Goal: Task Accomplishment & Management: Complete application form

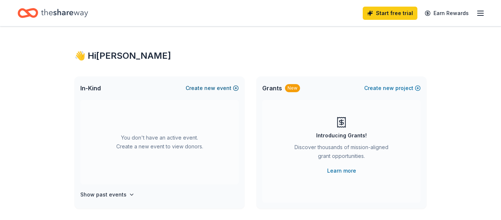
click at [209, 88] on span "new" at bounding box center [209, 88] width 11 height 9
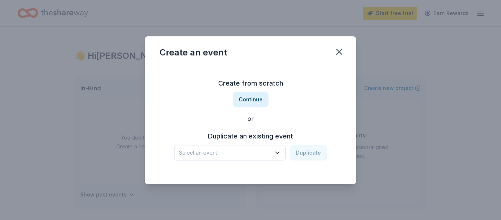
click at [242, 149] on span "Select an event" at bounding box center [225, 152] width 92 height 9
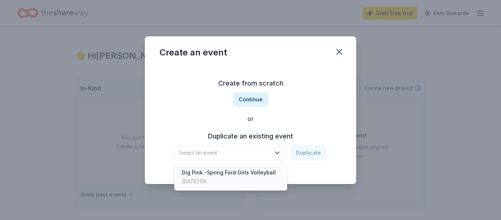
click at [236, 171] on div "Dig Pink -Spring Ford Girls Volleyball" at bounding box center [229, 172] width 94 height 9
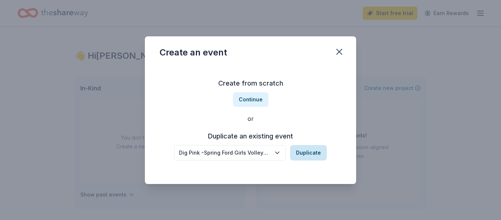
click at [308, 153] on button "Duplicate" at bounding box center [308, 152] width 37 height 15
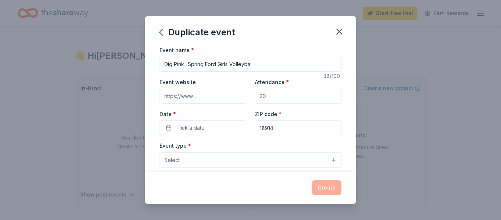
click at [271, 95] on input "Attendance *" at bounding box center [298, 96] width 87 height 15
type input "1"
type input "175"
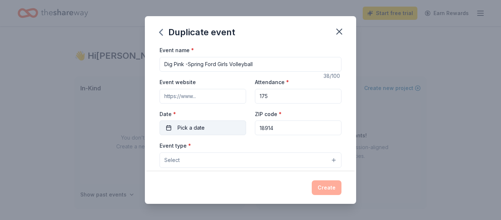
click at [211, 122] on button "Pick a date" at bounding box center [203, 127] width 87 height 15
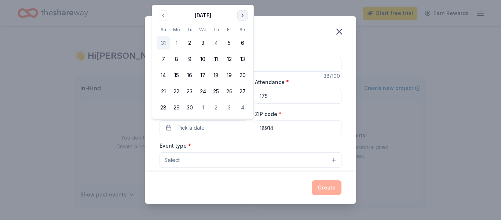
click at [241, 2] on div "Duplicate event Event name * Dig Pink -Spring Ford Girls Volleyball 38 /100 Eve…" at bounding box center [250, 110] width 501 height 220
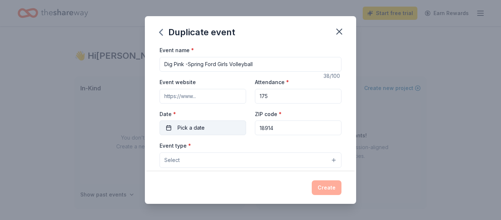
click at [194, 127] on span "Pick a date" at bounding box center [191, 127] width 27 height 9
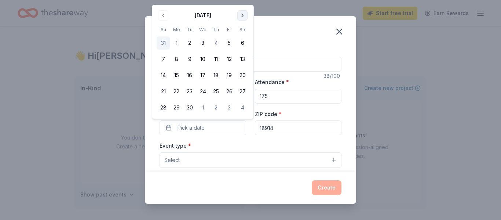
click at [242, 15] on button "Go to next month" at bounding box center [243, 15] width 10 height 10
click at [190, 58] on button "7" at bounding box center [189, 58] width 13 height 13
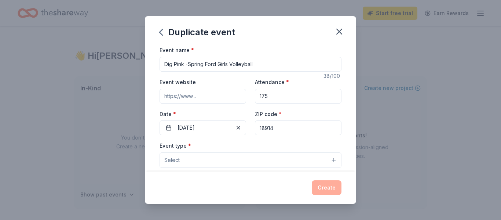
click at [275, 125] on input "18914" at bounding box center [298, 127] width 87 height 15
type input "1"
type input "19468"
click at [266, 156] on button "Select" at bounding box center [251, 159] width 182 height 15
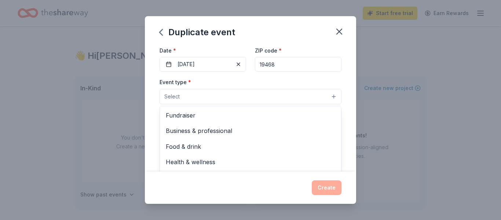
click at [192, 116] on span "Fundraiser" at bounding box center [251, 116] width 170 height 10
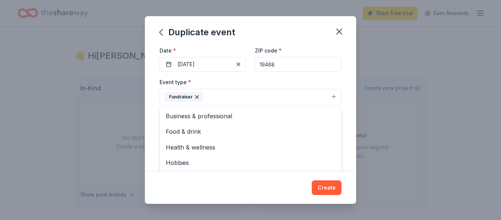
scroll to position [82, 0]
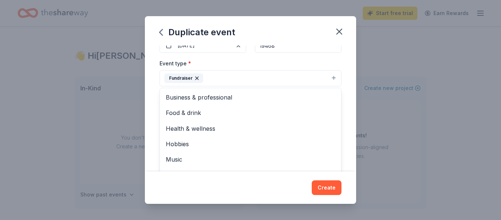
click at [285, 182] on div "Duplicate event Event name * Dig Pink -Spring Ford Girls Volleyball 38 /100 Eve…" at bounding box center [250, 109] width 211 height 187
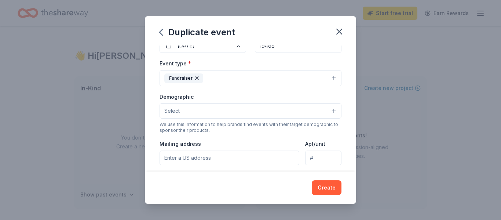
click at [231, 156] on input "Mailing address" at bounding box center [230, 158] width 140 height 15
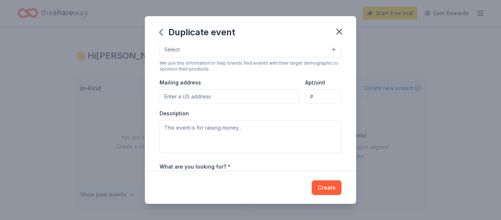
scroll to position [148, 0]
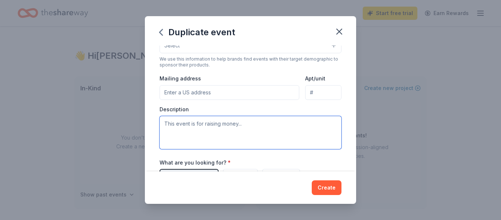
click at [202, 123] on textarea at bounding box center [251, 132] width 182 height 33
paste textarea "Hi, I am writing today on behalf of the Spring-Ford High School Girls Volleybal…"
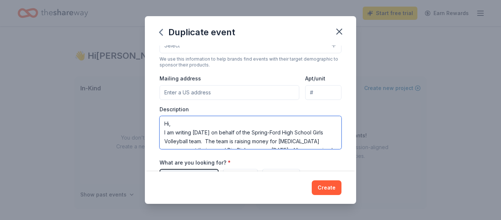
scroll to position [75, 0]
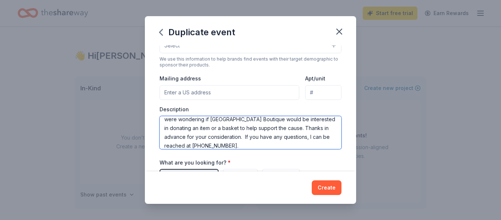
type textarea "Hi, I am writing today on behalf of the Spring-Ford High School Girls Volleybal…"
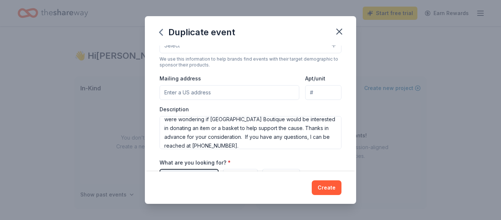
click at [186, 95] on input "Mailing address" at bounding box center [230, 92] width 140 height 15
type input "2416 Rosewood Trail, Linfield, PA, 19468"
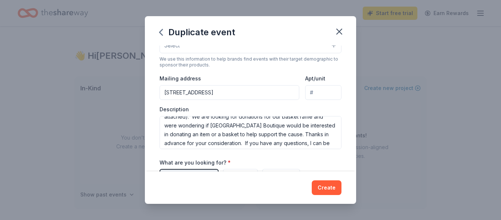
scroll to position [69, 0]
click at [225, 128] on textarea "Hi, I am writing today on behalf of the Spring-Ford High School Girls Volleybal…" at bounding box center [251, 132] width 182 height 33
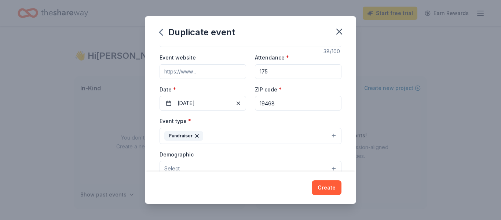
scroll to position [0, 0]
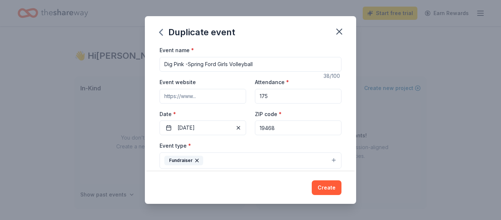
type textarea "Hi, I am writing today on behalf of the Spring-Ford High School Girls Volleybal…"
click at [214, 97] on input "Event website" at bounding box center [203, 96] width 87 height 15
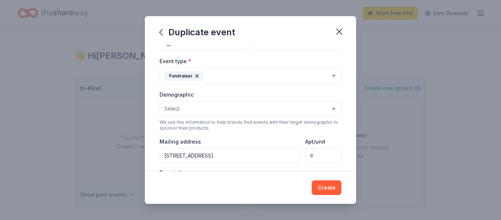
scroll to position [85, 0]
type input "www.helensangels.org"
click at [280, 113] on button "Select" at bounding box center [251, 107] width 182 height 15
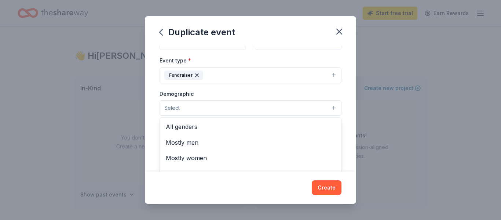
click at [234, 126] on span "All genders" at bounding box center [251, 127] width 170 height 10
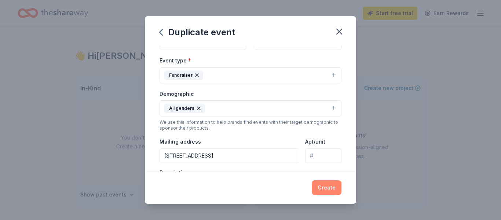
click at [327, 187] on button "Create" at bounding box center [327, 187] width 30 height 15
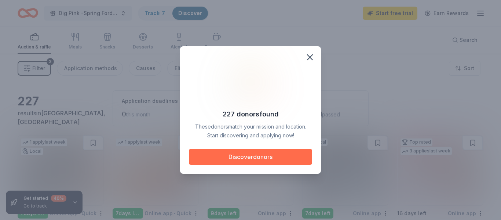
click at [265, 153] on button "Discover donors" at bounding box center [250, 157] width 123 height 16
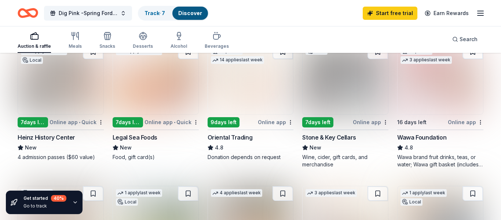
scroll to position [94, 0]
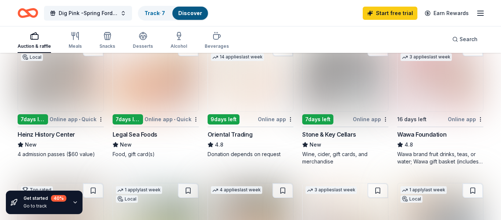
click at [430, 115] on div "16 days left" at bounding box center [422, 119] width 49 height 9
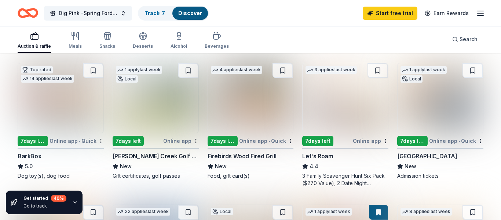
scroll to position [222, 0]
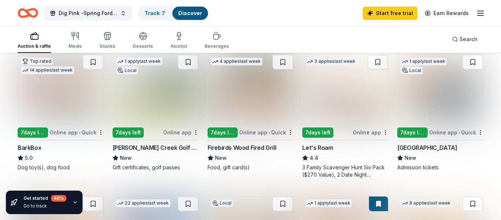
click at [23, 169] on div "Dog toy(s), dog food" at bounding box center [61, 167] width 86 height 7
click at [130, 132] on div "7 days left" at bounding box center [128, 132] width 31 height 10
click at [214, 132] on div "7 days left" at bounding box center [223, 132] width 30 height 10
click at [116, 15] on span "Dig Pink -Spring Ford Girls Volleyball" at bounding box center [88, 13] width 59 height 9
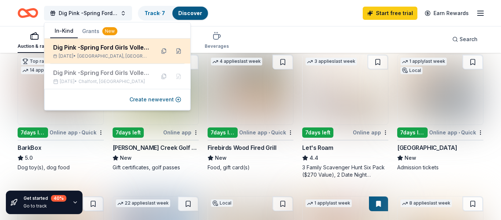
click at [117, 49] on div "Dig Pink -Spring Ford Girls Volleyball" at bounding box center [101, 47] width 96 height 9
click at [179, 52] on button at bounding box center [179, 51] width 12 height 12
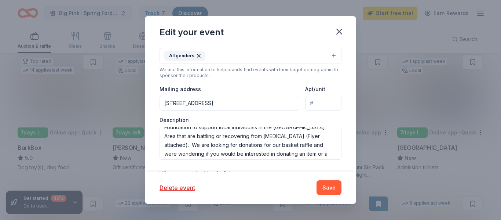
scroll to position [49, 0]
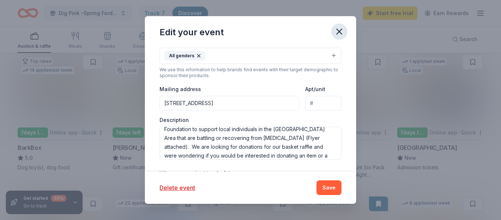
click at [339, 32] on icon "button" at bounding box center [339, 31] width 5 height 5
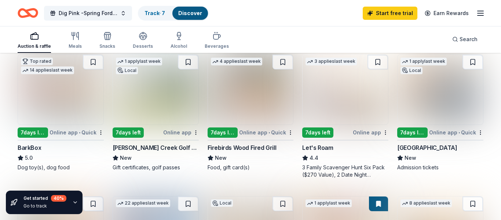
click at [227, 134] on div "7 days left" at bounding box center [223, 132] width 30 height 10
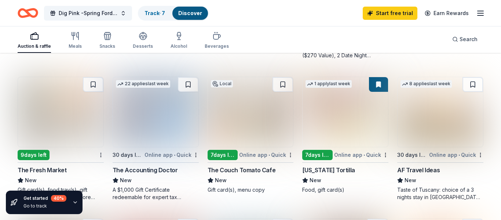
scroll to position [343, 0]
click at [337, 137] on img at bounding box center [346, 111] width 86 height 70
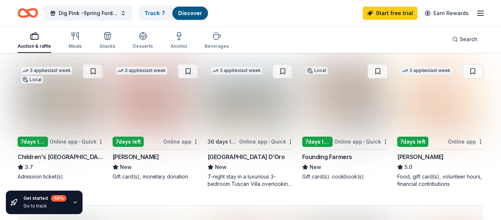
scroll to position [500, 0]
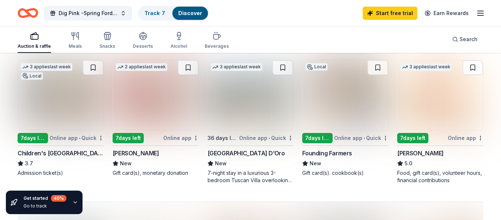
click at [316, 135] on div "7 days left" at bounding box center [318, 138] width 30 height 10
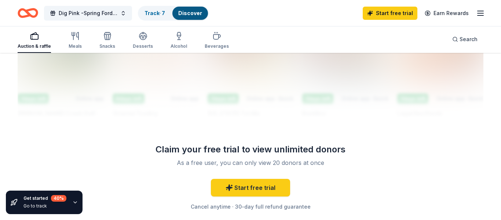
scroll to position [700, 0]
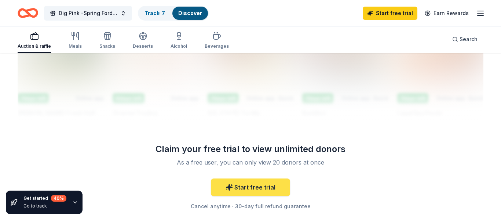
click at [243, 189] on link "Start free trial" at bounding box center [250, 187] width 79 height 18
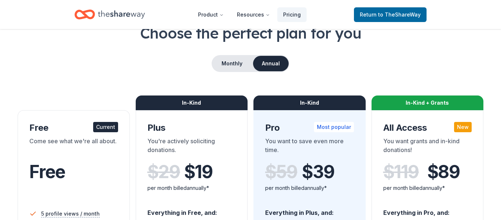
click at [43, 155] on div "Come see what we're all about." at bounding box center [73, 147] width 89 height 21
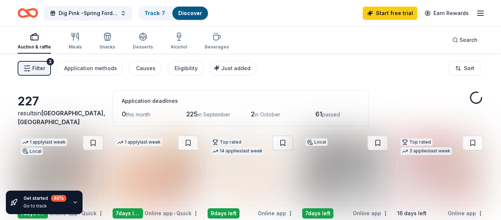
scroll to position [700, 0]
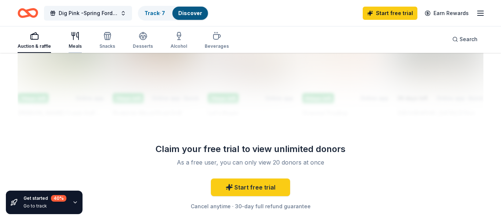
click at [74, 38] on icon "button" at bounding box center [75, 36] width 9 height 9
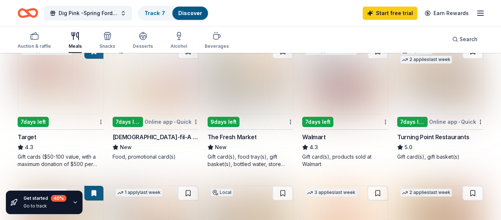
scroll to position [226, 0]
click at [39, 125] on div "7 days left" at bounding box center [33, 121] width 31 height 10
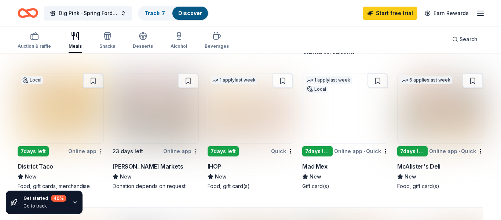
scroll to position [481, 0]
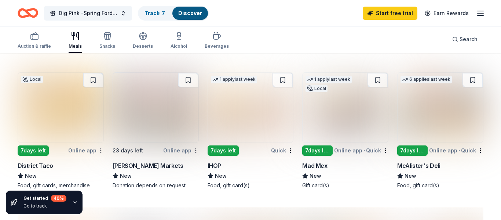
click at [38, 148] on div "7 days left" at bounding box center [33, 150] width 31 height 10
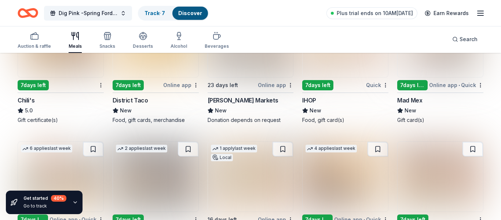
scroll to position [544, 0]
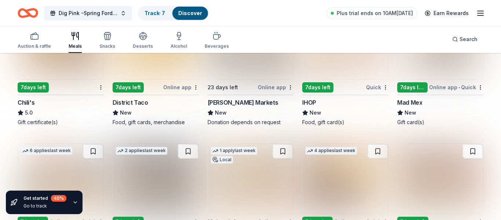
click at [125, 90] on div "7 days left" at bounding box center [128, 87] width 31 height 10
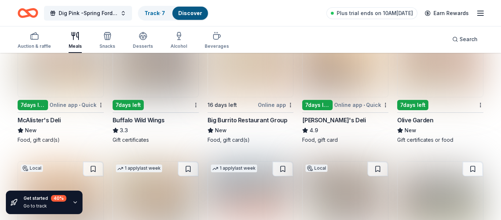
scroll to position [661, 0]
click at [35, 39] on icon "button" at bounding box center [34, 36] width 9 height 9
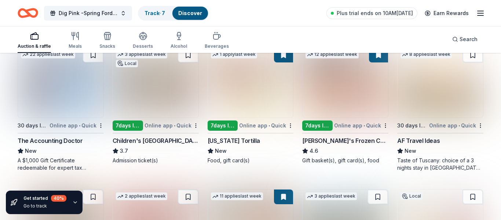
scroll to position [513, 0]
click at [328, 123] on div "7 days left" at bounding box center [318, 125] width 30 height 10
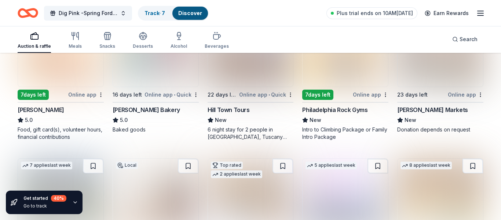
scroll to position [827, 0]
click at [326, 94] on div "7 days left" at bounding box center [318, 94] width 31 height 10
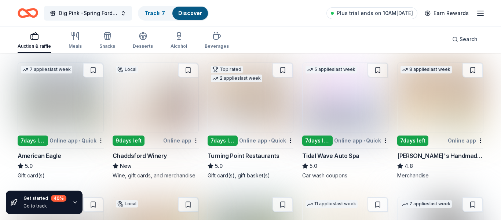
scroll to position [927, 0]
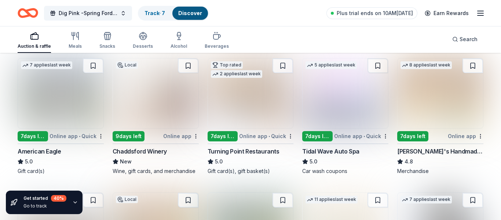
click at [35, 137] on div "7 days left" at bounding box center [33, 136] width 30 height 10
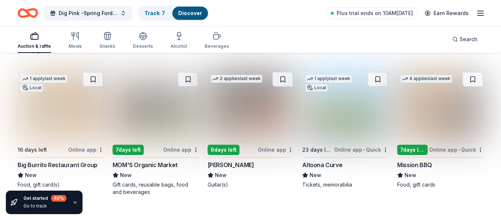
scroll to position [1531, 0]
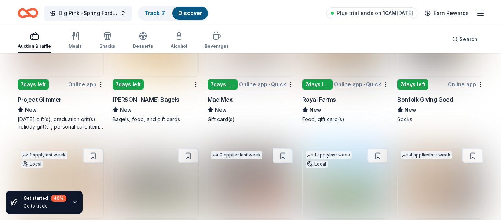
click at [320, 87] on div "7 days left" at bounding box center [318, 84] width 30 height 10
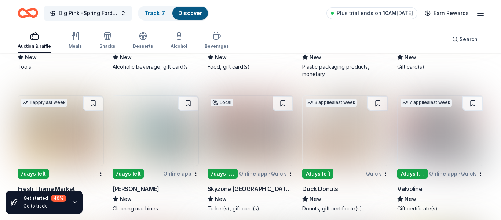
scroll to position [3155, 0]
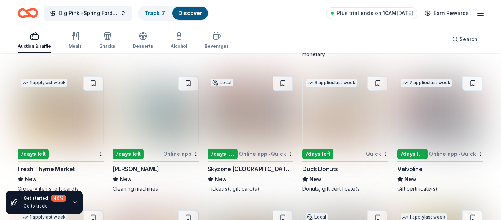
click at [329, 156] on div "7 days left" at bounding box center [318, 154] width 31 height 10
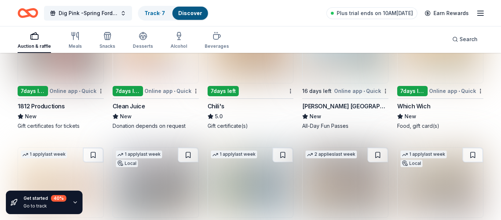
scroll to position [3774, 0]
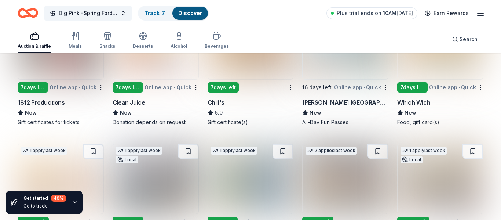
click at [130, 87] on div "7 days left" at bounding box center [128, 87] width 30 height 10
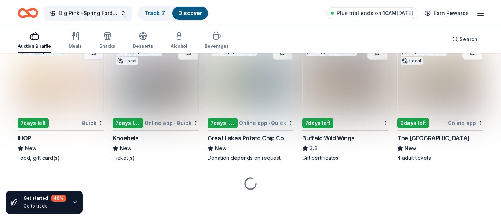
scroll to position [3873, 0]
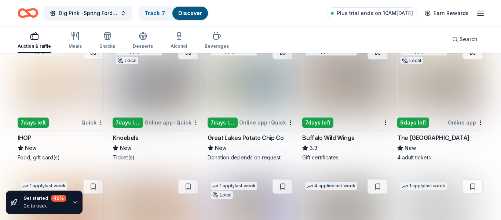
click at [327, 124] on div "7 days left" at bounding box center [318, 122] width 31 height 10
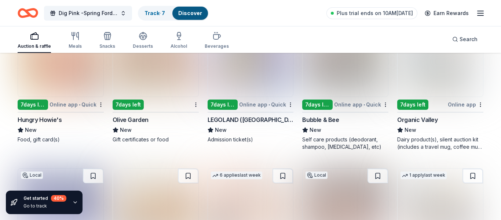
scroll to position [4026, 0]
click at [130, 103] on div "7 days left" at bounding box center [128, 104] width 31 height 10
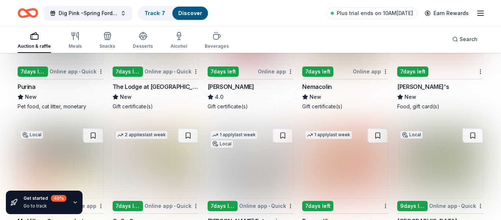
scroll to position [4341, 0]
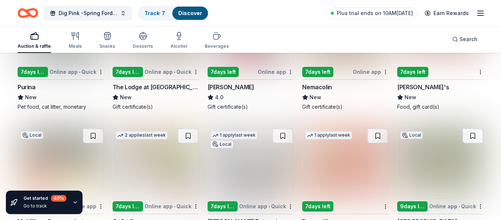
click at [413, 76] on div "7 days left" at bounding box center [413, 72] width 31 height 10
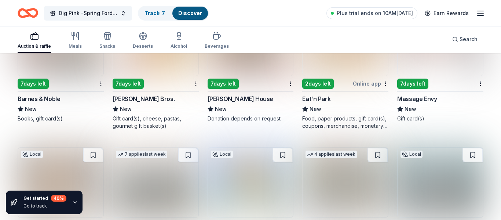
scroll to position [4603, 0]
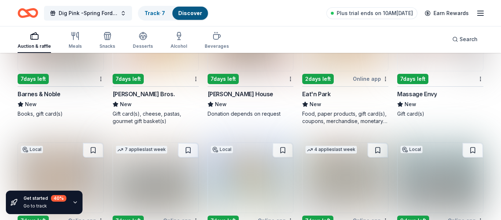
click at [424, 77] on div "7 days left" at bounding box center [413, 79] width 31 height 10
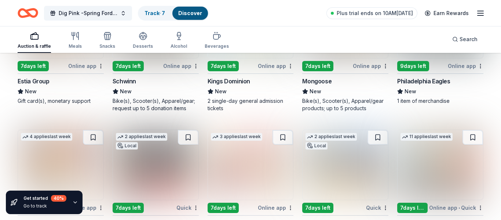
scroll to position [4757, 0]
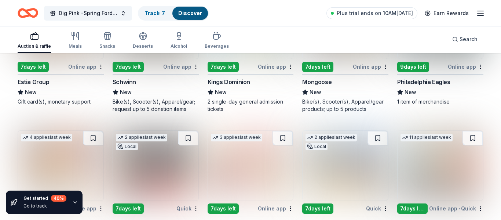
click at [423, 69] on div "9 days left" at bounding box center [414, 67] width 32 height 10
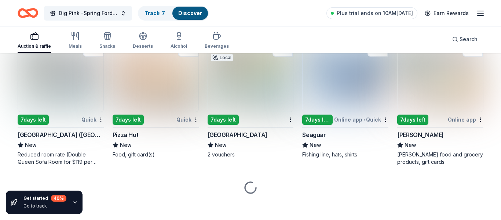
scroll to position [4988, 0]
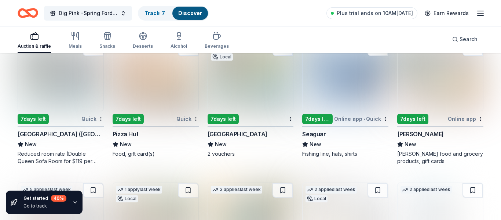
click at [228, 120] on div "7 days left" at bounding box center [223, 119] width 31 height 10
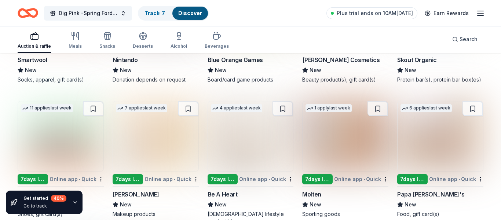
scroll to position [6212, 0]
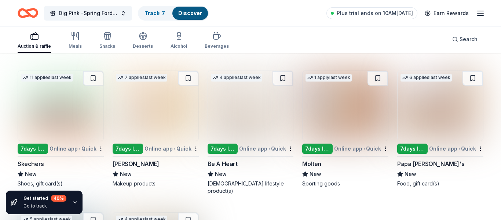
click at [322, 146] on div "7 days left" at bounding box center [318, 149] width 30 height 10
click at [333, 148] on div "7 days left" at bounding box center [318, 149] width 30 height 10
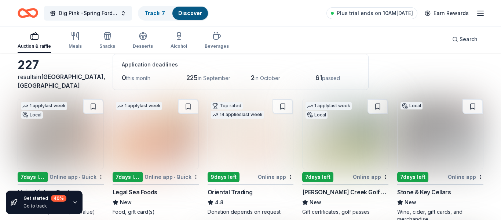
scroll to position [0, 0]
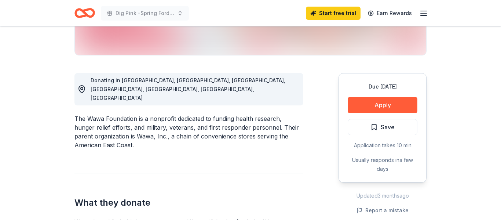
scroll to position [170, 0]
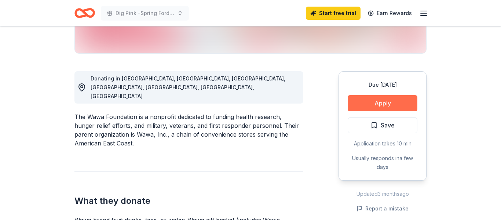
click at [374, 100] on button "Apply" at bounding box center [383, 103] width 70 height 16
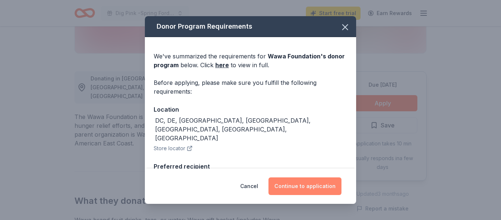
click at [294, 182] on button "Continue to application" at bounding box center [305, 186] width 73 height 18
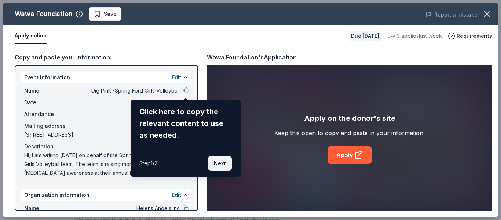
click at [224, 163] on button "Next" at bounding box center [220, 163] width 24 height 15
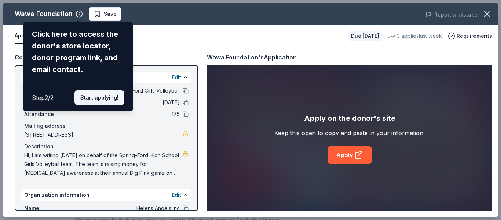
click at [108, 98] on button "Start applying!" at bounding box center [100, 97] width 50 height 15
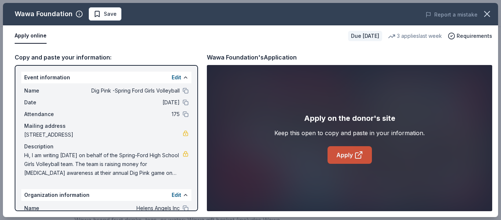
click at [352, 152] on link "Apply" at bounding box center [350, 155] width 44 height 18
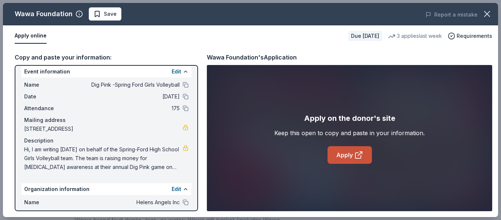
scroll to position [0, 0]
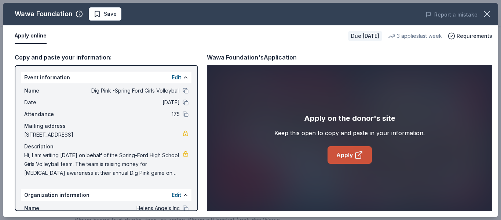
click at [352, 153] on link "Apply" at bounding box center [350, 155] width 44 height 18
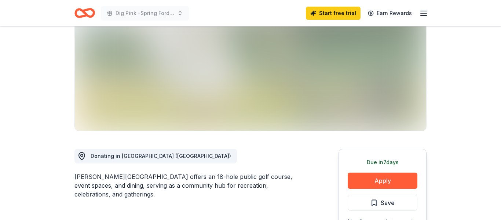
scroll to position [93, 0]
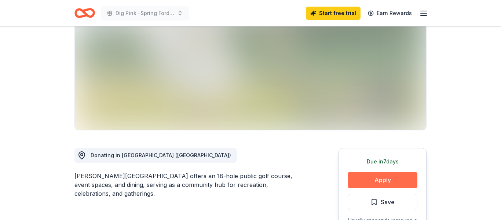
click at [384, 177] on button "Apply" at bounding box center [383, 180] width 70 height 16
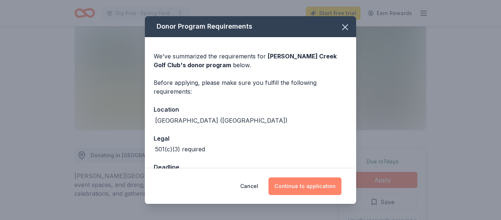
click at [319, 187] on button "Continue to application" at bounding box center [305, 186] width 73 height 18
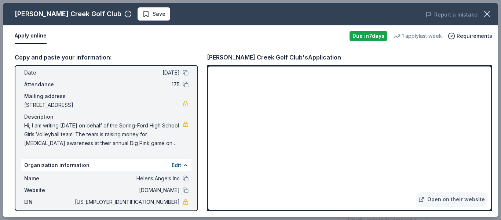
scroll to position [31, 0]
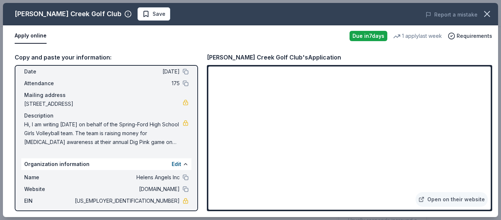
click at [177, 143] on span "Hi, I am writing [DATE] on behalf of the Spring-Ford High School Girls Volleyba…" at bounding box center [103, 133] width 159 height 26
click at [136, 130] on span "Hi, I am writing [DATE] on behalf of the Spring-Ford High School Girls Volleyba…" at bounding box center [103, 133] width 159 height 26
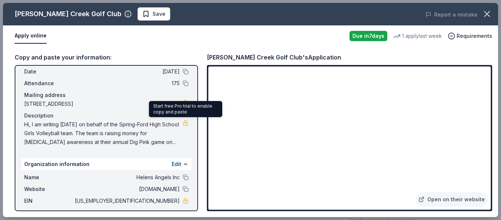
scroll to position [36, 0]
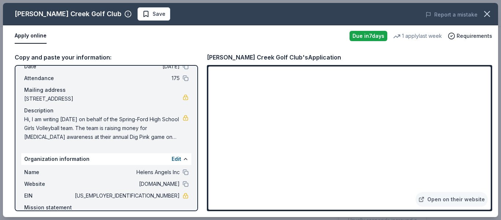
click at [130, 135] on span "Hi, I am writing [DATE] on behalf of the Spring-Ford High School Girls Volleyba…" at bounding box center [103, 128] width 159 height 26
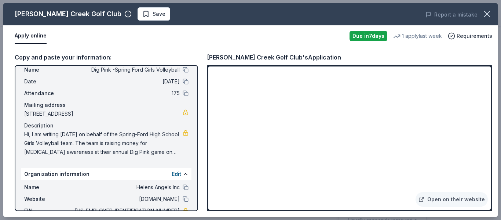
scroll to position [19, 0]
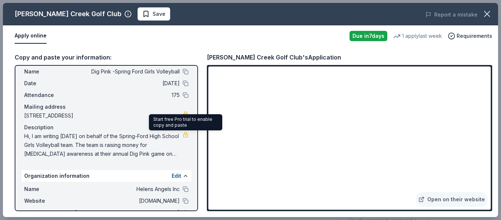
click at [186, 135] on link at bounding box center [186, 135] width 6 height 6
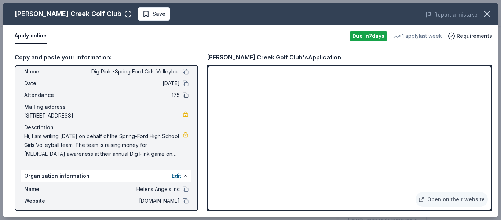
click at [186, 94] on button at bounding box center [186, 95] width 6 height 6
click at [87, 139] on span "Hi, I am writing [DATE] on behalf of the Spring-Ford High School Girls Volleyba…" at bounding box center [103, 145] width 159 height 26
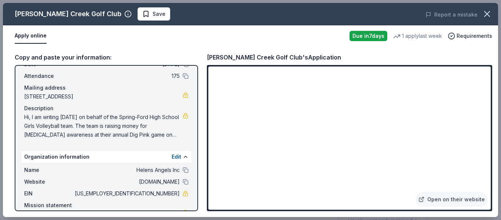
scroll to position [39, 0]
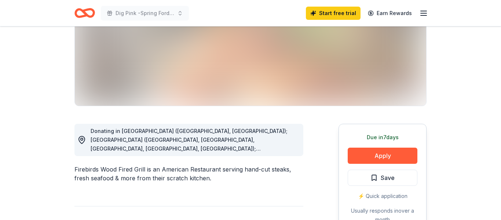
scroll to position [118, 0]
click at [391, 151] on button "Apply" at bounding box center [383, 155] width 70 height 16
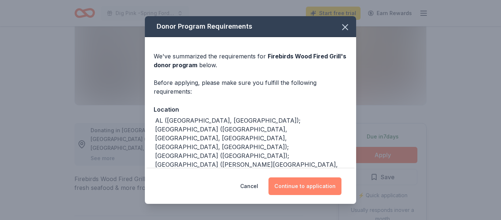
click at [320, 191] on button "Continue to application" at bounding box center [305, 186] width 73 height 18
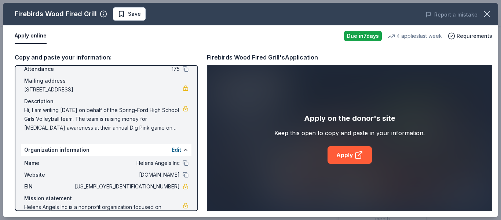
scroll to position [52, 0]
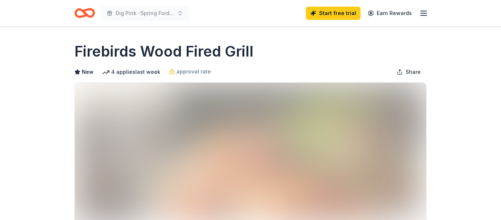
scroll to position [170, 0]
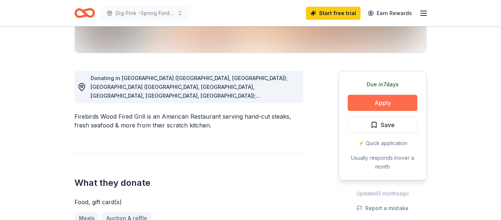
click at [379, 102] on button "Apply" at bounding box center [383, 103] width 70 height 16
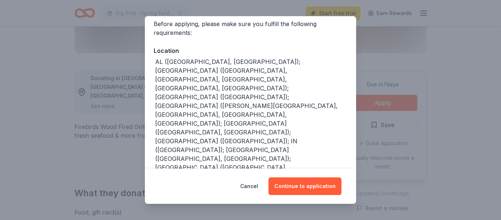
scroll to position [58, 0]
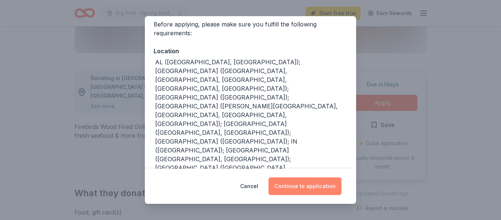
click at [320, 189] on button "Continue to application" at bounding box center [305, 186] width 73 height 18
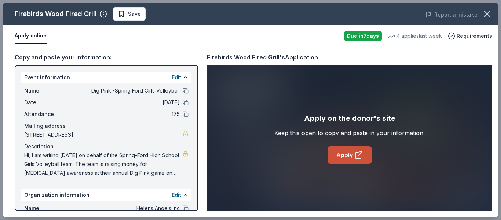
click at [344, 154] on link "Apply" at bounding box center [350, 155] width 44 height 18
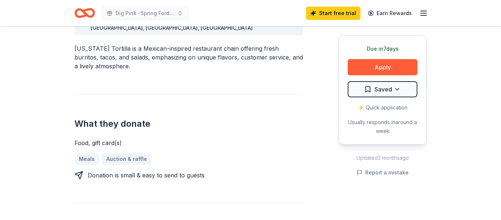
scroll to position [239, 0]
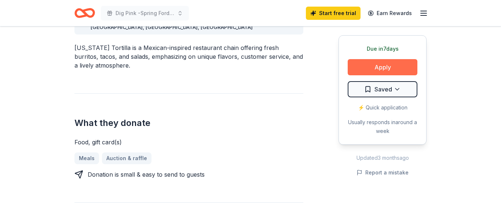
click at [385, 65] on button "Apply" at bounding box center [383, 67] width 70 height 16
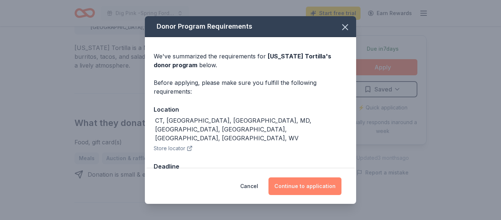
click at [310, 182] on button "Continue to application" at bounding box center [305, 186] width 73 height 18
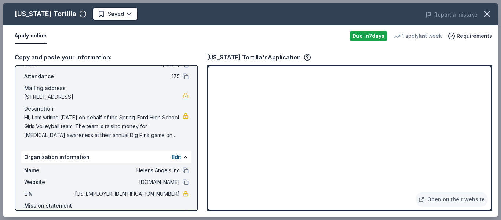
scroll to position [73, 0]
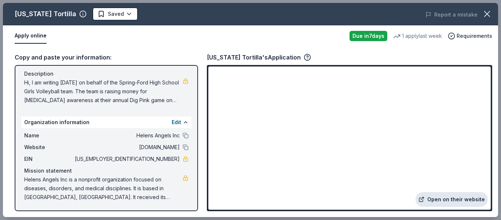
click at [463, 204] on link "Open on their website" at bounding box center [452, 199] width 72 height 15
drag, startPoint x: 24, startPoint y: 180, endPoint x: 64, endPoint y: 186, distance: 40.1
click at [64, 186] on span "Helens Angels Inc is a nonprofit organization focused on diseases, disorders, a…" at bounding box center [103, 188] width 159 height 26
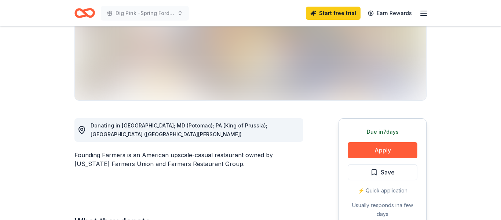
scroll to position [124, 0]
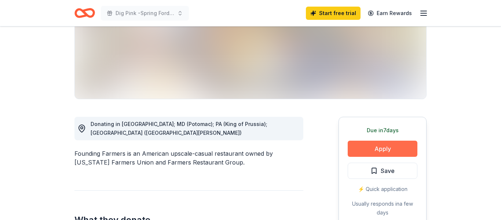
click at [369, 150] on button "Apply" at bounding box center [383, 149] width 70 height 16
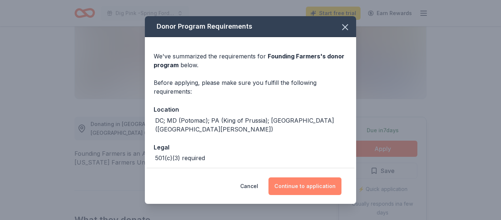
click at [319, 181] on button "Continue to application" at bounding box center [305, 186] width 73 height 18
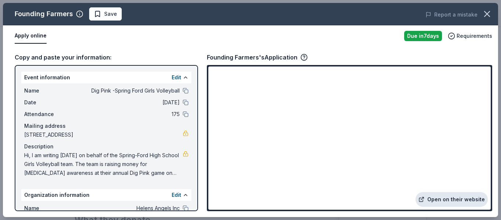
click at [463, 200] on link "Open on their website" at bounding box center [452, 199] width 72 height 15
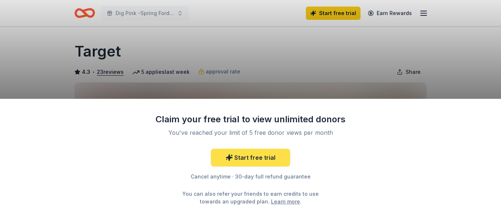
click at [259, 162] on link "Start free trial" at bounding box center [250, 158] width 79 height 18
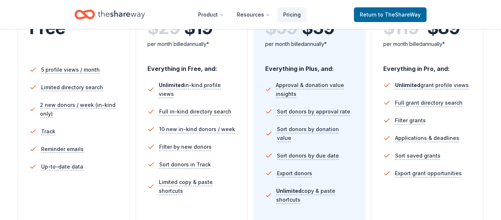
scroll to position [181, 0]
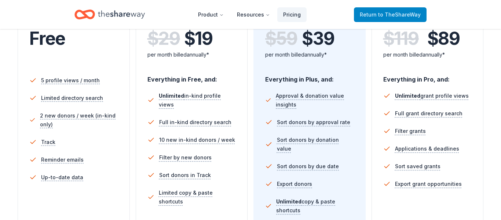
click at [388, 13] on span "to TheShareWay" at bounding box center [400, 14] width 43 height 6
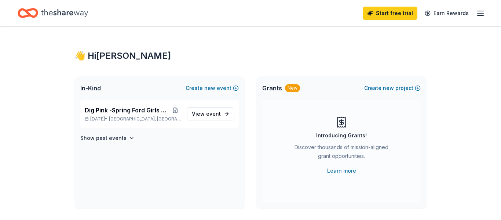
click at [58, 8] on icon "Home" at bounding box center [64, 13] width 47 height 15
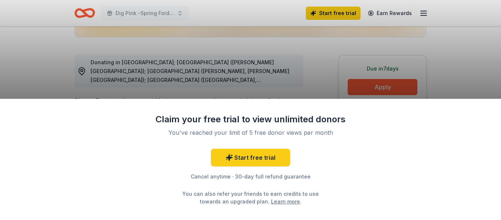
scroll to position [186, 0]
click at [384, 84] on div "Claim your free trial to view unlimited donors You've reached your limit of 5 f…" at bounding box center [250, 110] width 501 height 220
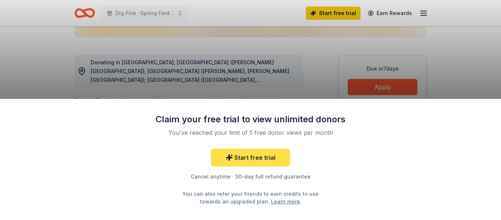
click at [262, 154] on link "Start free trial" at bounding box center [250, 158] width 79 height 18
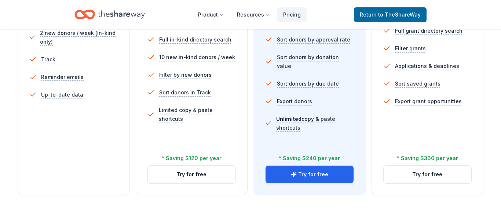
scroll to position [264, 0]
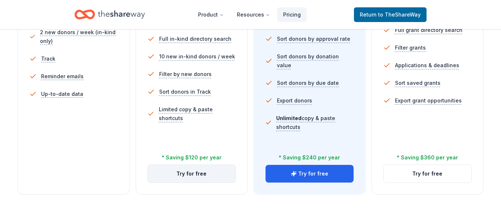
click at [192, 170] on button "Try for free" at bounding box center [192, 174] width 88 height 18
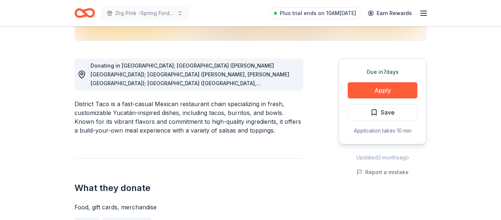
scroll to position [184, 0]
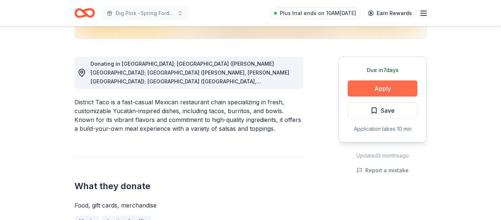
click at [381, 86] on button "Apply" at bounding box center [383, 88] width 70 height 16
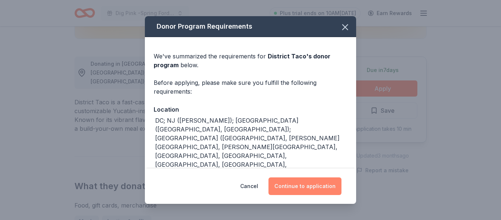
click at [325, 184] on button "Continue to application" at bounding box center [305, 186] width 73 height 18
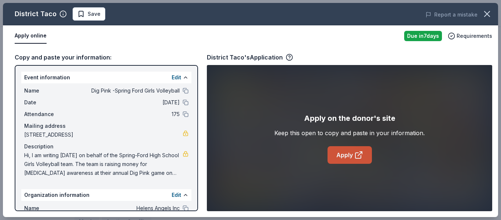
click at [344, 152] on link "Apply" at bounding box center [350, 155] width 44 height 18
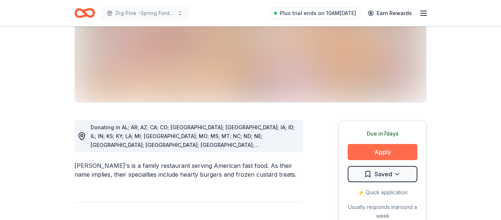
scroll to position [142, 0]
click at [375, 144] on button "Apply" at bounding box center [383, 152] width 70 height 16
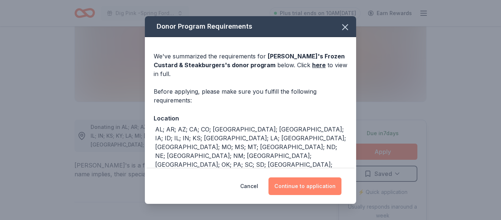
click at [310, 188] on button "Continue to application" at bounding box center [305, 186] width 73 height 18
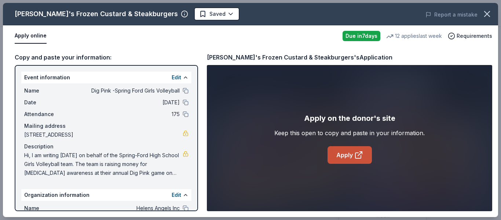
click at [366, 151] on link "Apply" at bounding box center [350, 155] width 44 height 18
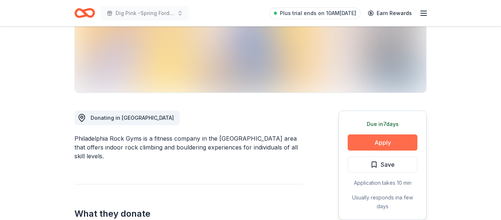
scroll to position [131, 0]
click at [379, 140] on button "Apply" at bounding box center [383, 142] width 70 height 16
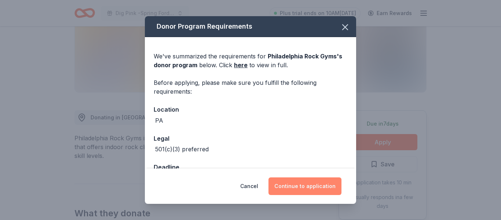
click at [305, 187] on button "Continue to application" at bounding box center [305, 186] width 73 height 18
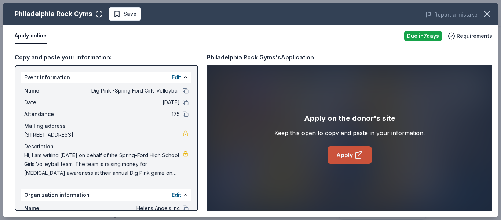
click at [354, 148] on link "Apply" at bounding box center [350, 155] width 44 height 18
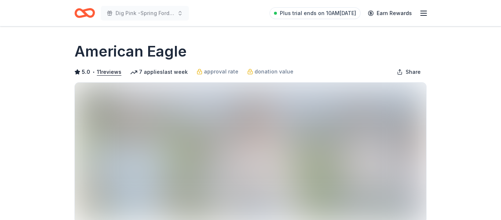
scroll to position [137, 0]
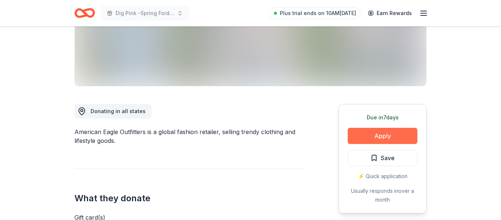
click at [386, 132] on button "Apply" at bounding box center [383, 136] width 70 height 16
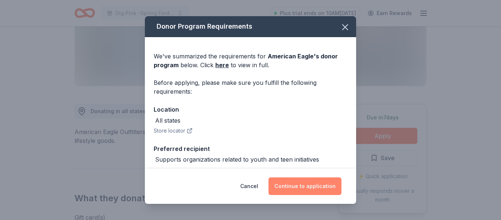
click at [299, 187] on button "Continue to application" at bounding box center [305, 186] width 73 height 18
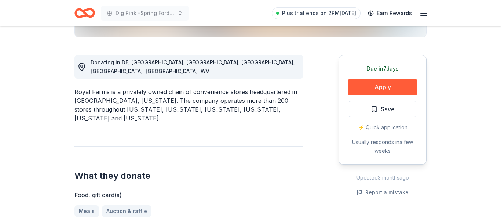
scroll to position [186, 0]
click at [391, 89] on button "Apply" at bounding box center [383, 87] width 70 height 16
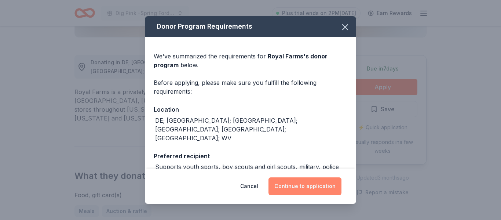
click at [326, 193] on button "Continue to application" at bounding box center [305, 186] width 73 height 18
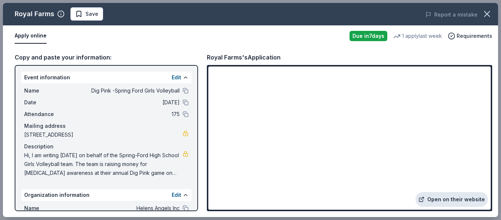
click at [455, 199] on link "Open on their website" at bounding box center [452, 199] width 72 height 15
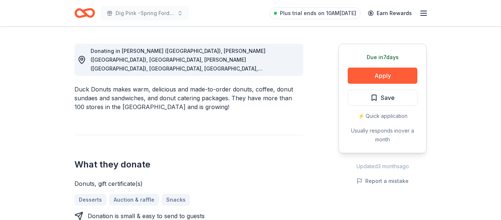
scroll to position [241, 0]
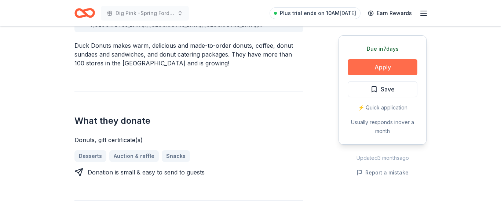
click at [364, 66] on button "Apply" at bounding box center [383, 67] width 70 height 16
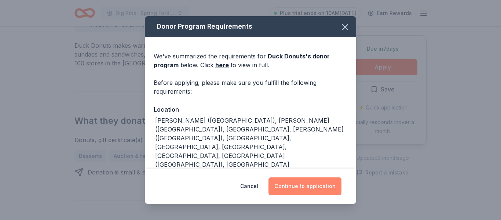
click at [305, 181] on button "Continue to application" at bounding box center [305, 186] width 73 height 18
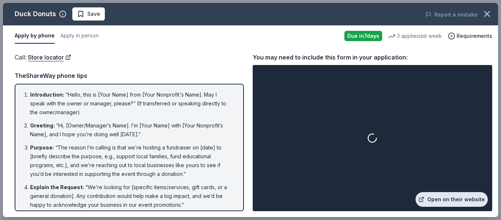
click at [448, 193] on link "Open on their website" at bounding box center [452, 199] width 72 height 15
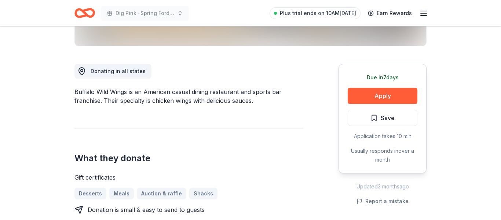
scroll to position [181, 0]
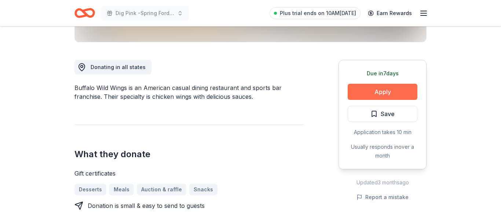
click at [367, 95] on button "Apply" at bounding box center [383, 92] width 70 height 16
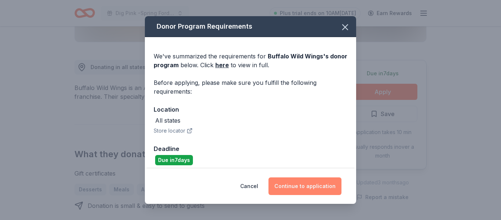
click at [312, 190] on button "Continue to application" at bounding box center [305, 186] width 73 height 18
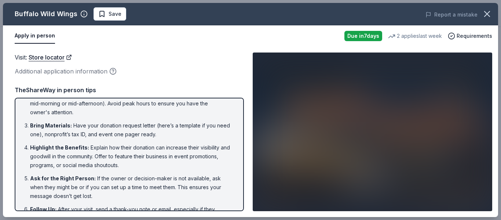
scroll to position [54, 0]
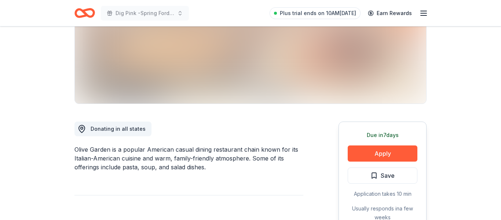
scroll to position [122, 0]
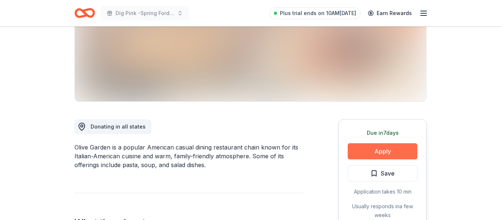
click at [388, 157] on button "Apply" at bounding box center [383, 151] width 70 height 16
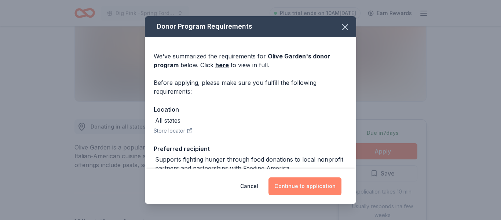
click at [319, 194] on button "Continue to application" at bounding box center [305, 186] width 73 height 18
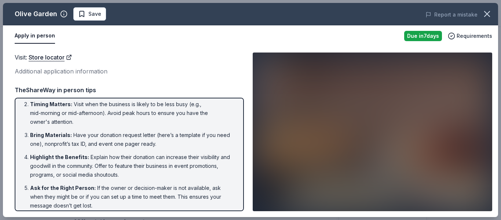
scroll to position [54, 0]
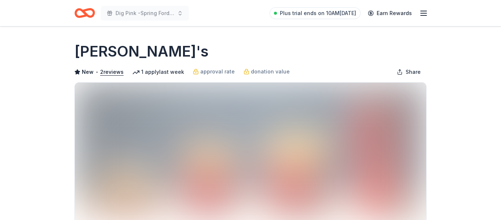
scroll to position [155, 0]
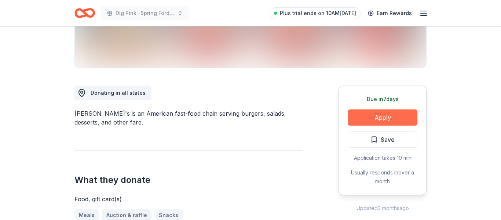
click at [392, 118] on button "Apply" at bounding box center [383, 117] width 70 height 16
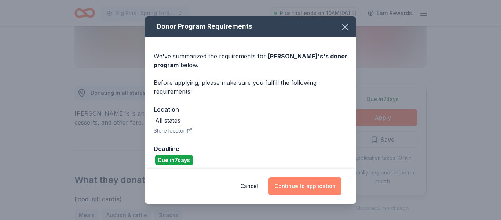
click at [315, 191] on button "Continue to application" at bounding box center [305, 186] width 73 height 18
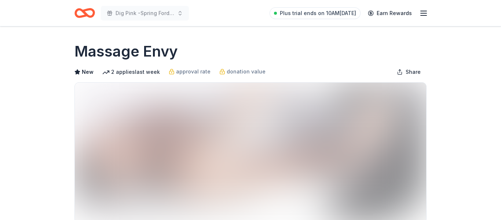
scroll to position [133, 0]
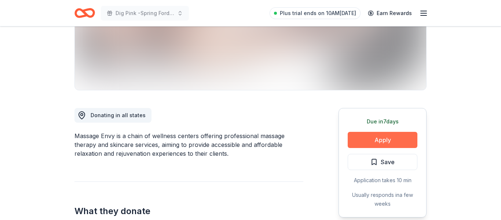
click at [372, 134] on button "Apply" at bounding box center [383, 140] width 70 height 16
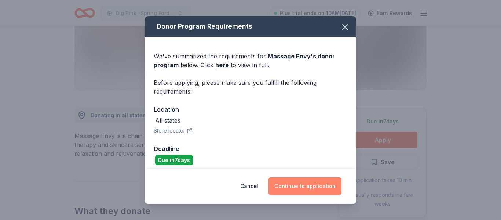
click at [318, 189] on button "Continue to application" at bounding box center [305, 186] width 73 height 18
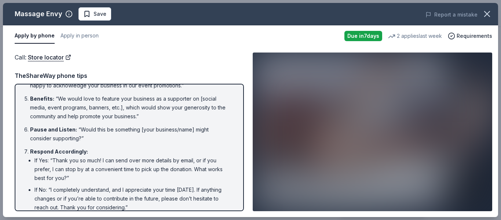
scroll to position [157, 0]
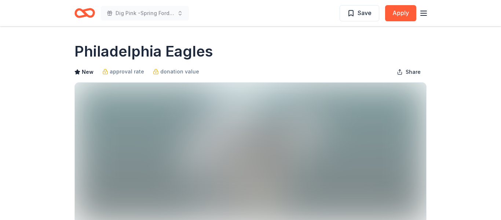
scroll to position [84, 0]
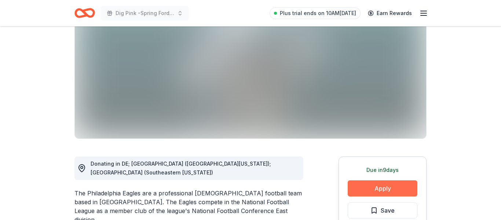
click at [386, 192] on button "Apply" at bounding box center [383, 188] width 70 height 16
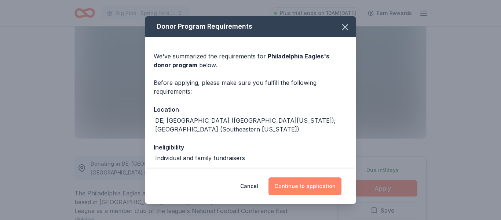
click at [322, 180] on button "Continue to application" at bounding box center [305, 186] width 73 height 18
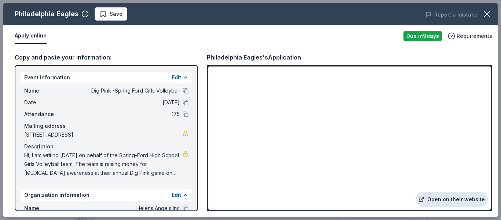
click at [451, 198] on link "Open on their website" at bounding box center [452, 199] width 72 height 15
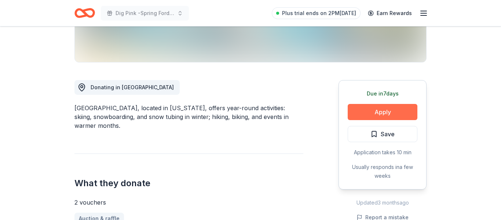
scroll to position [161, 0]
click at [380, 114] on button "Apply" at bounding box center [383, 112] width 70 height 16
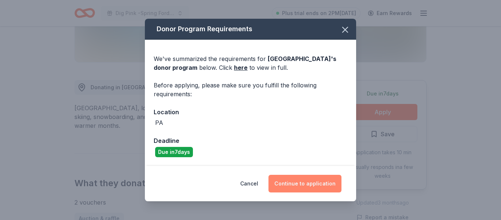
click at [321, 182] on button "Continue to application" at bounding box center [305, 184] width 73 height 18
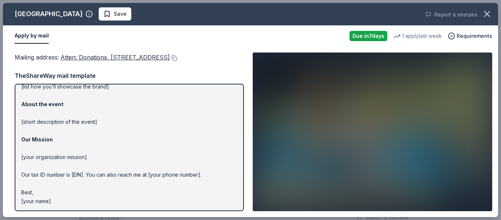
scroll to position [71, 0]
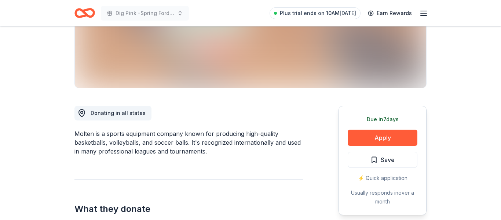
scroll to position [137, 0]
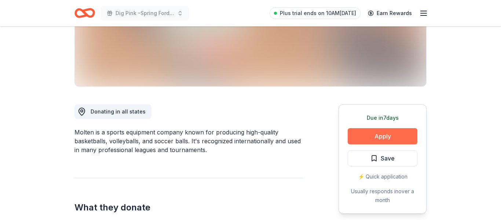
click at [386, 134] on button "Apply" at bounding box center [383, 136] width 70 height 16
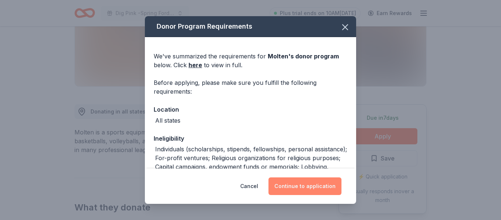
click at [322, 185] on button "Continue to application" at bounding box center [305, 186] width 73 height 18
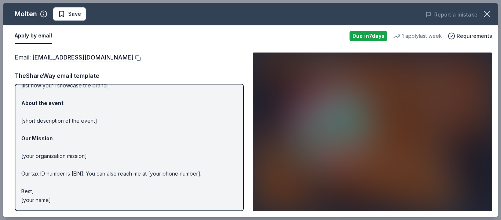
scroll to position [0, 0]
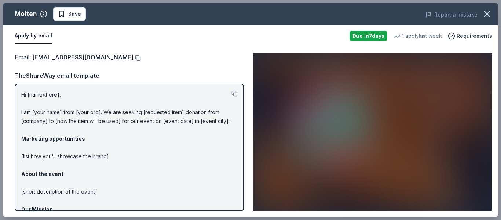
drag, startPoint x: 22, startPoint y: 94, endPoint x: 41, endPoint y: 107, distance: 22.7
click at [41, 107] on p "Hi [name/there], I am [your name] from [your org]. We are seeking [requested it…" at bounding box center [129, 182] width 216 height 185
drag, startPoint x: 111, startPoint y: 58, endPoint x: 41, endPoint y: 55, distance: 69.1
click at [41, 55] on div "Email : marketing@moltenusa.com" at bounding box center [129, 57] width 229 height 10
click at [77, 60] on link "[EMAIL_ADDRESS][DOMAIN_NAME]" at bounding box center [82, 57] width 101 height 10
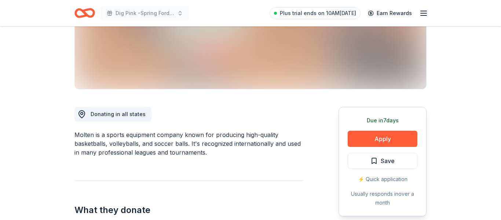
scroll to position [142, 0]
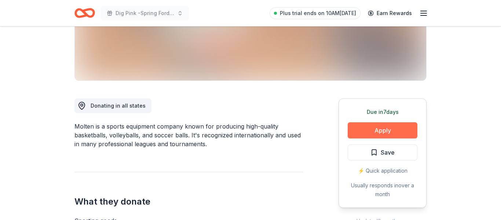
click at [370, 133] on button "Apply" at bounding box center [383, 130] width 70 height 16
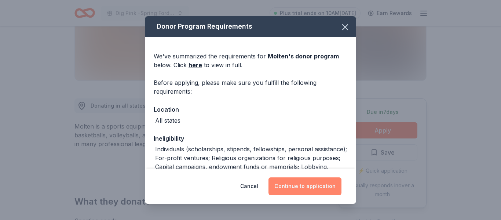
click at [298, 187] on button "Continue to application" at bounding box center [305, 186] width 73 height 18
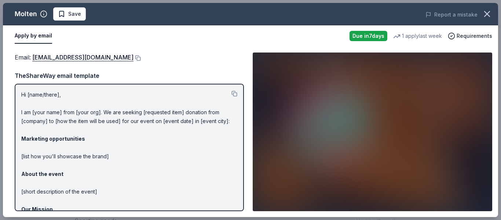
click at [166, 63] on div "Email : [EMAIL_ADDRESS][DOMAIN_NAME] TheShareWay email template Hi [name/there]…" at bounding box center [129, 131] width 229 height 159
drag, startPoint x: 20, startPoint y: 112, endPoint x: 65, endPoint y: 135, distance: 50.7
click at [65, 135] on div "Hi [name/there], I am [your name] from [your org]. We are seeking [requested it…" at bounding box center [129, 147] width 229 height 127
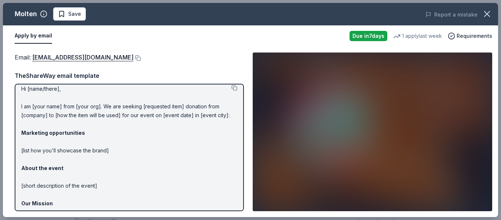
scroll to position [6, 0]
click at [233, 88] on button at bounding box center [235, 88] width 6 height 6
